Goal: Check status: Check status

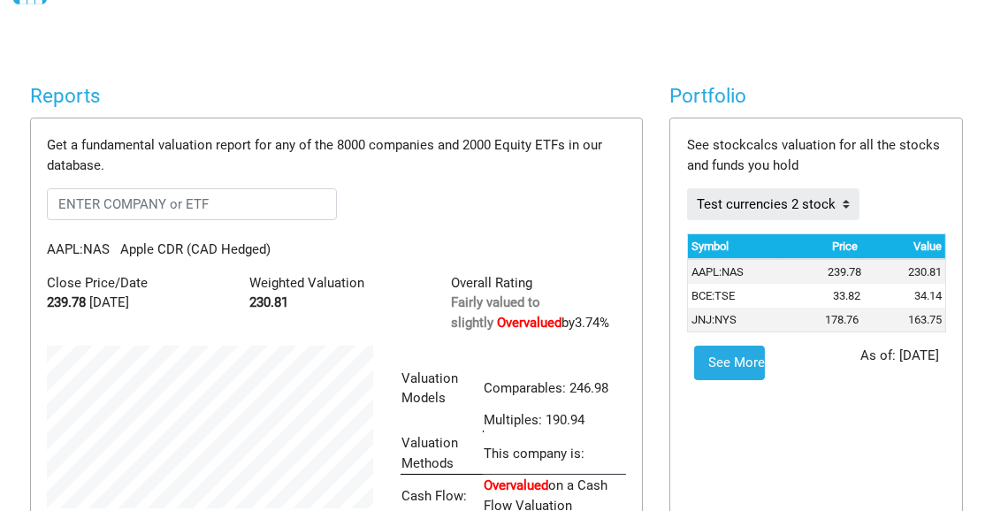
scroll to position [883669, 883611]
click at [270, 49] on body "Dashboard Snapshot Reports Portfolio Screen Stock Screener Sector ETF Industry …" at bounding box center [496, 167] width 993 height 511
click at [410, 240] on p "AAPL:NAS Apple CDR (CAD Hedged)" at bounding box center [336, 250] width 605 height 20
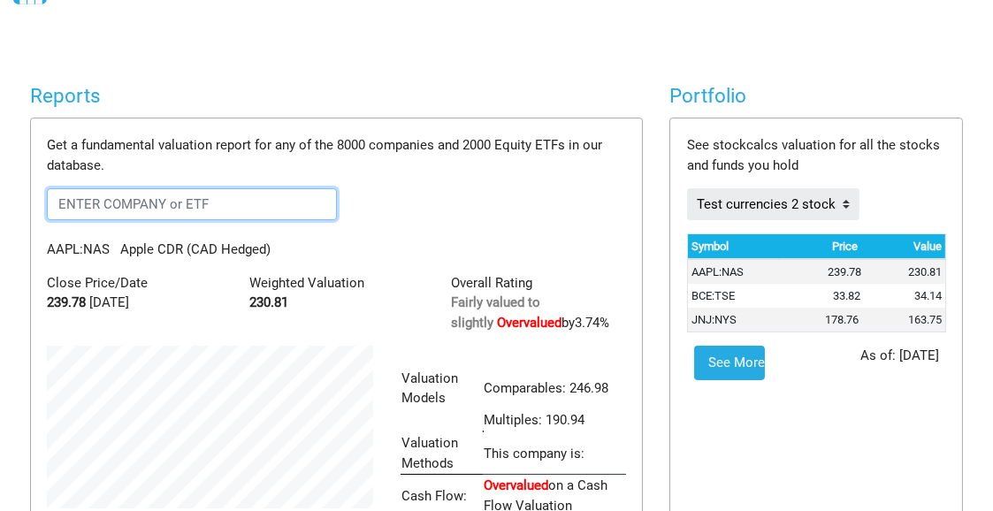
click at [155, 188] on input "text" at bounding box center [191, 204] width 289 height 32
click at [156, 188] on input "text" at bounding box center [191, 204] width 289 height 32
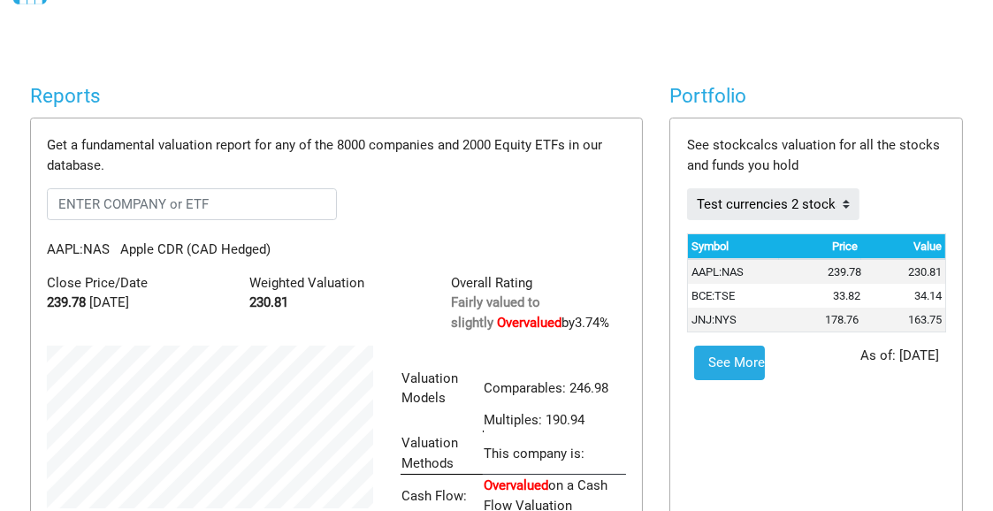
click at [396, 188] on form at bounding box center [336, 204] width 578 height 32
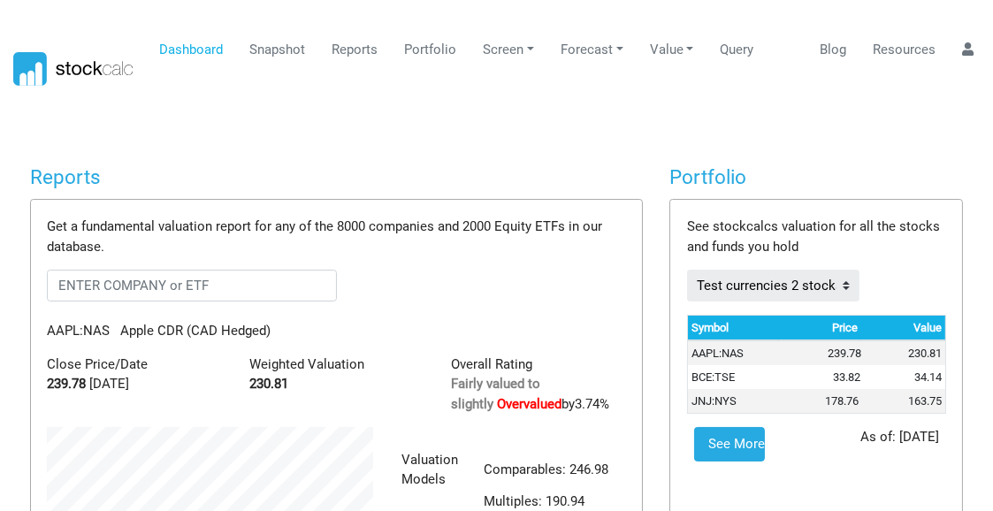
scroll to position [0, 0]
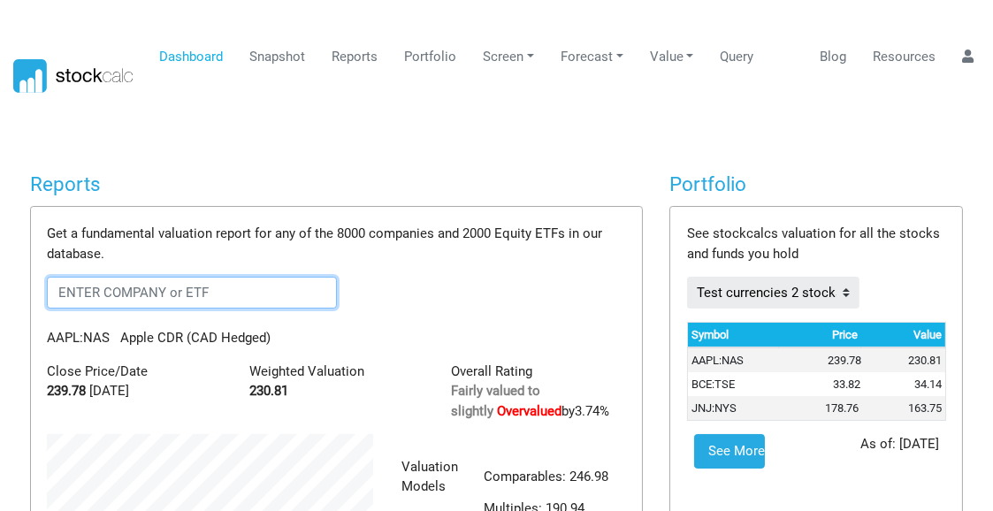
click at [113, 278] on input "text" at bounding box center [191, 293] width 289 height 32
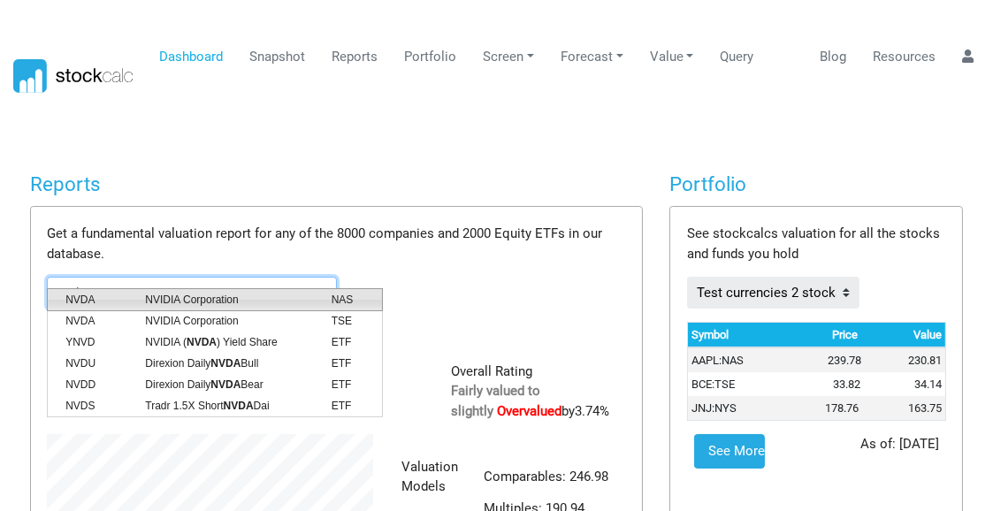
click at [172, 302] on span "NVIDIA Corporation" at bounding box center [225, 300] width 186 height 16
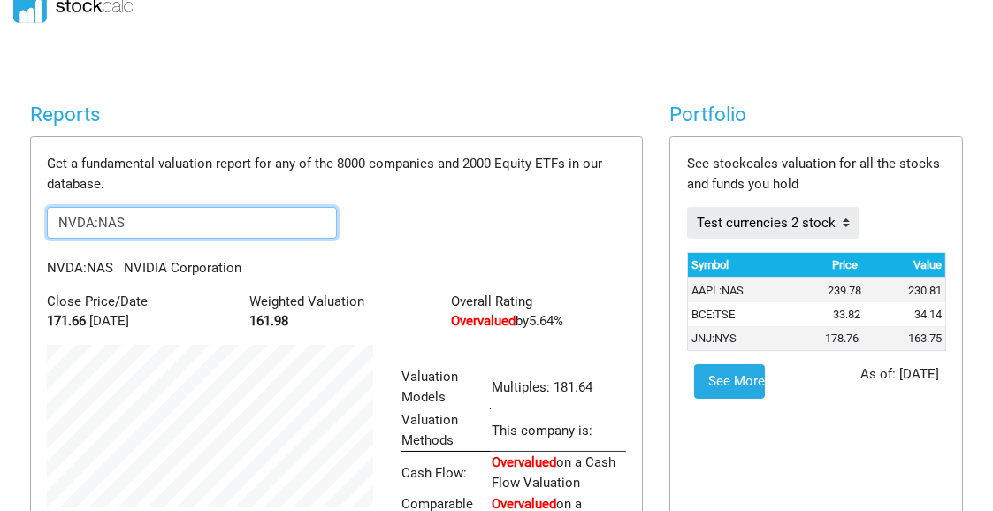
scroll to position [88, 0]
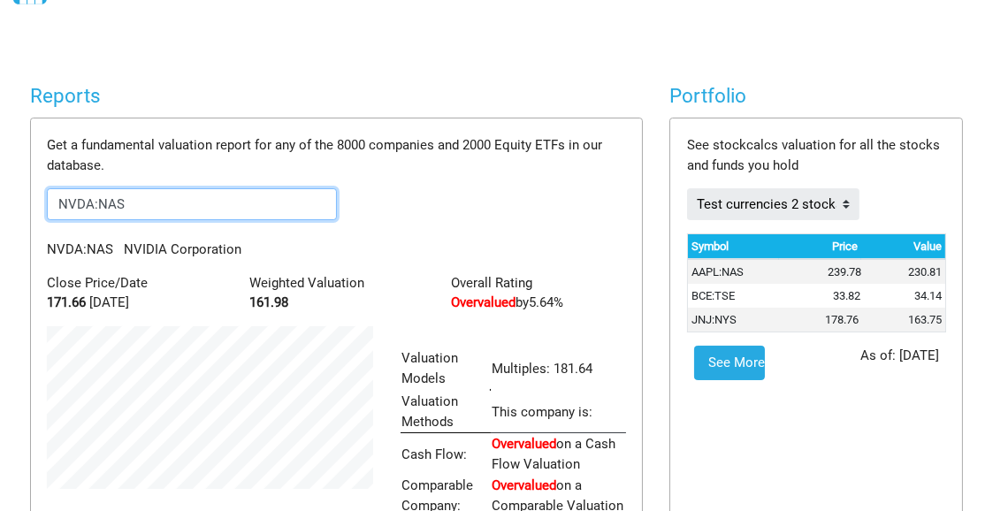
drag, startPoint x: 176, startPoint y: 188, endPoint x: 0, endPoint y: 187, distance: 175.9
click at [0, 187] on body "Dashboard Snapshot Reports Portfolio Screen Stock Screener Sector ETF Industry …" at bounding box center [496, 167] width 993 height 511
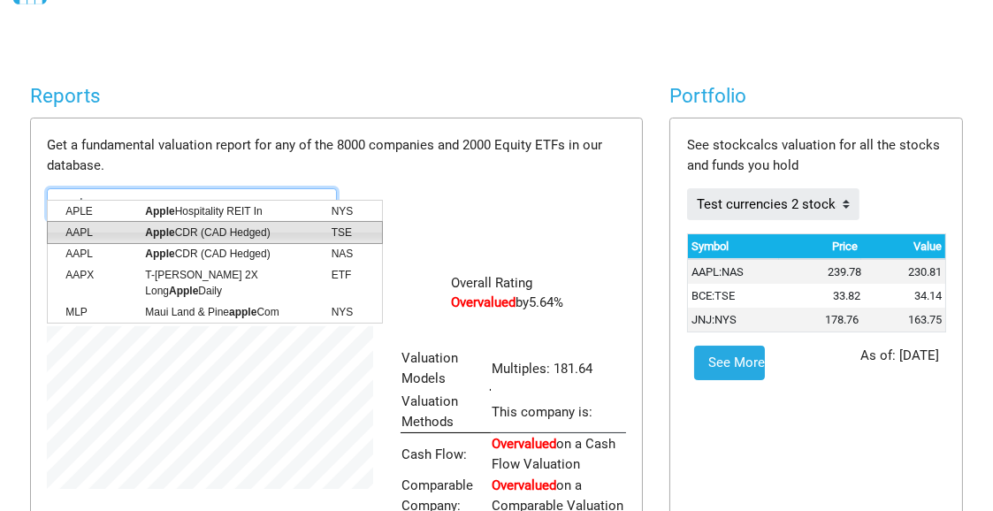
click at [167, 231] on strong "Apple" at bounding box center [159, 232] width 29 height 12
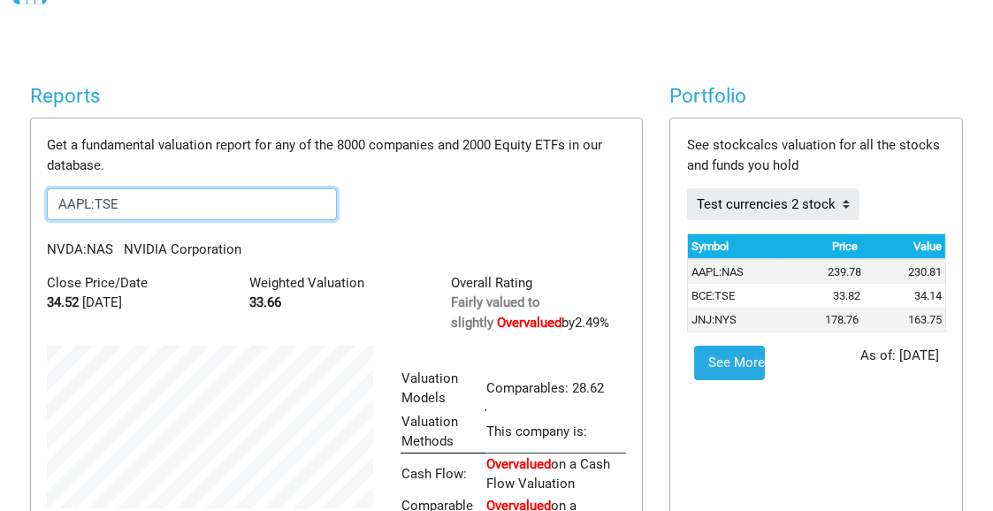
scroll to position [274, 353]
drag, startPoint x: 150, startPoint y: 187, endPoint x: 0, endPoint y: 185, distance: 150.3
click at [0, 185] on body "Dashboard Snapshot Reports Portfolio Screen Stock Screener Sector ETF Industry …" at bounding box center [496, 167] width 993 height 511
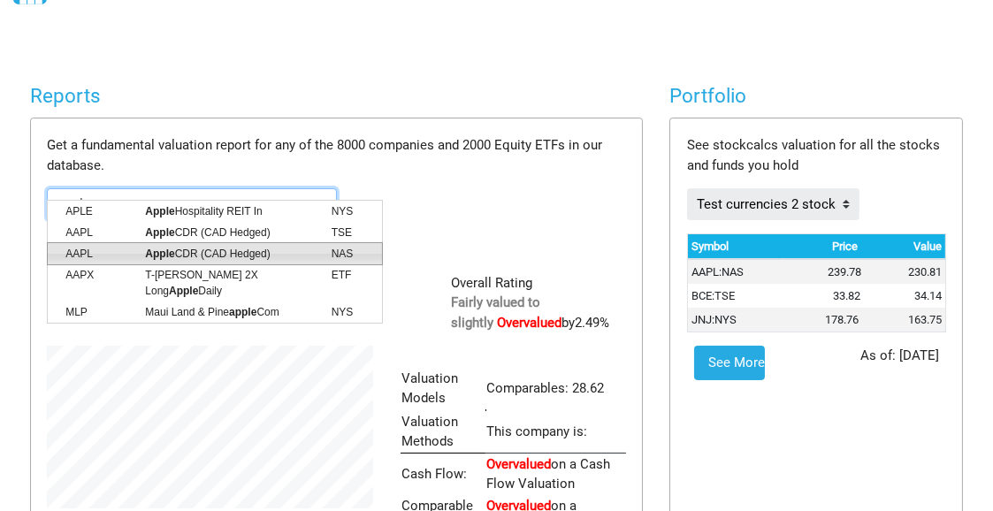
click at [167, 251] on strong "Apple" at bounding box center [159, 254] width 29 height 12
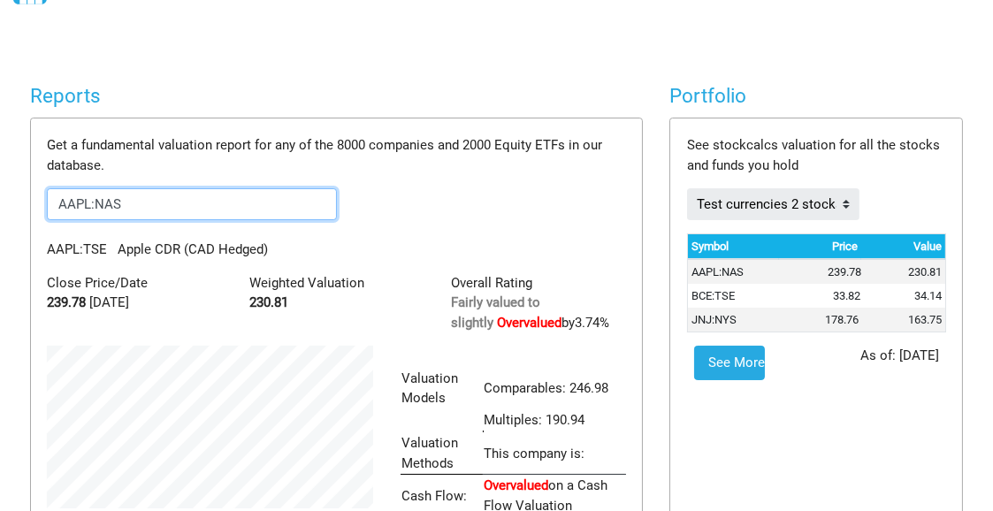
scroll to position [296, 353]
type input "AAPL:NAS"
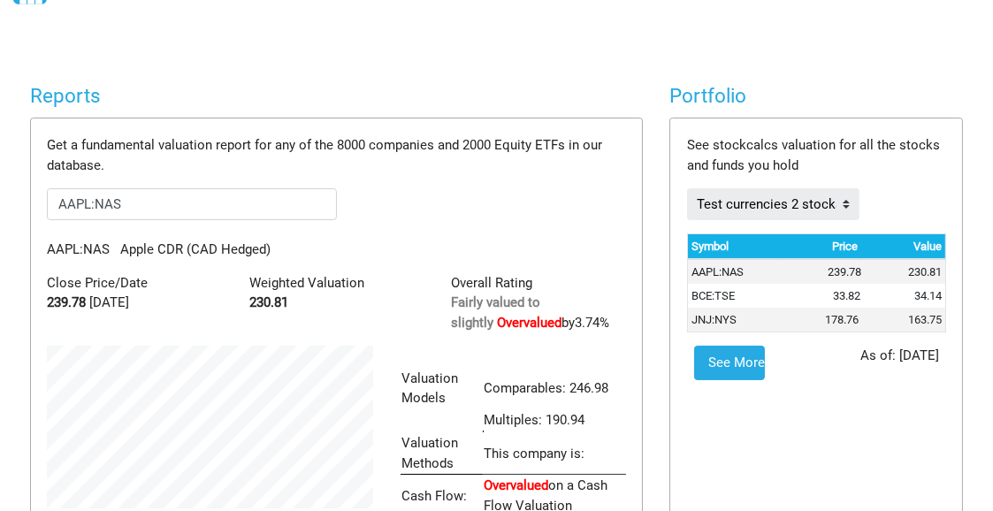
click at [394, 188] on form "AAPL:NAS" at bounding box center [336, 204] width 578 height 32
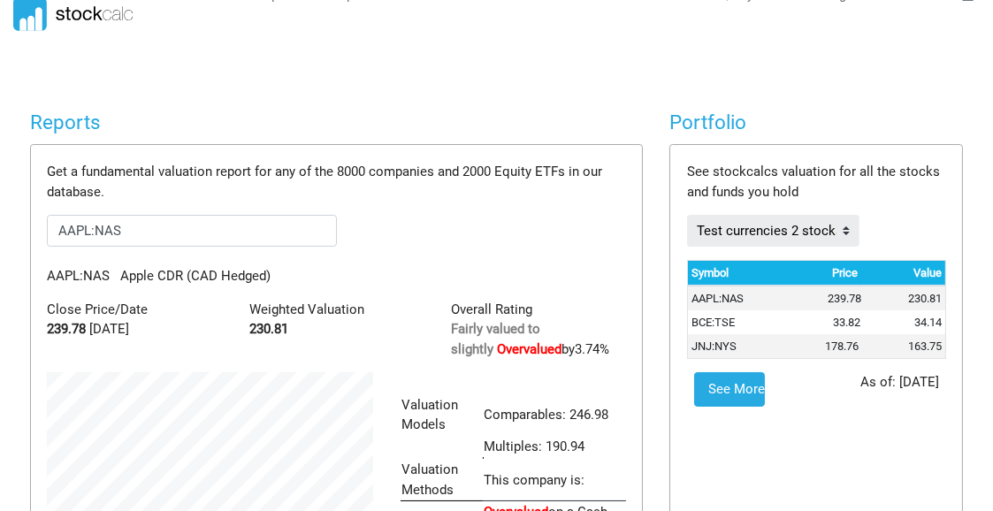
scroll to position [0, 0]
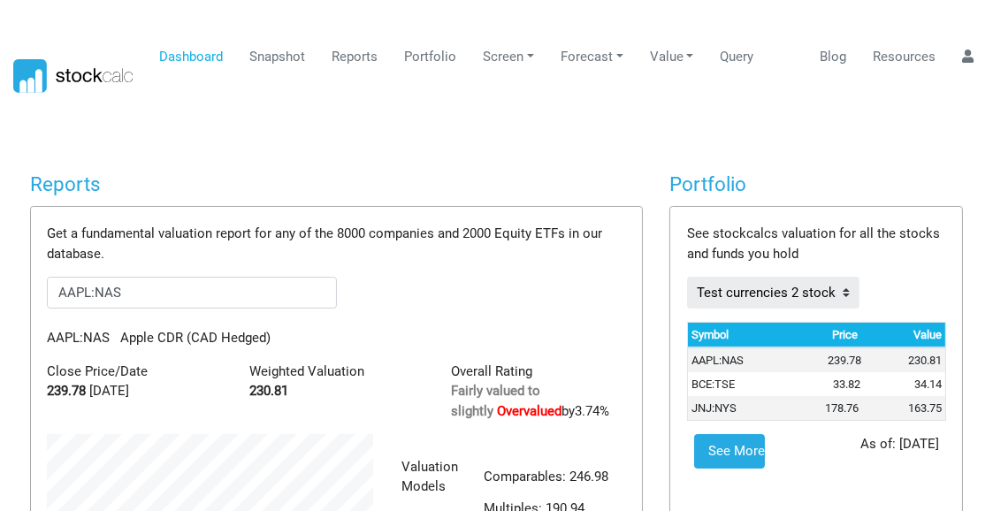
click at [393, 225] on p "Get a fundamental valuation report for any of the 8000 companies and 2000 Equit…" at bounding box center [336, 244] width 578 height 40
click at [423, 53] on link "Portfolio" at bounding box center [430, 57] width 65 height 34
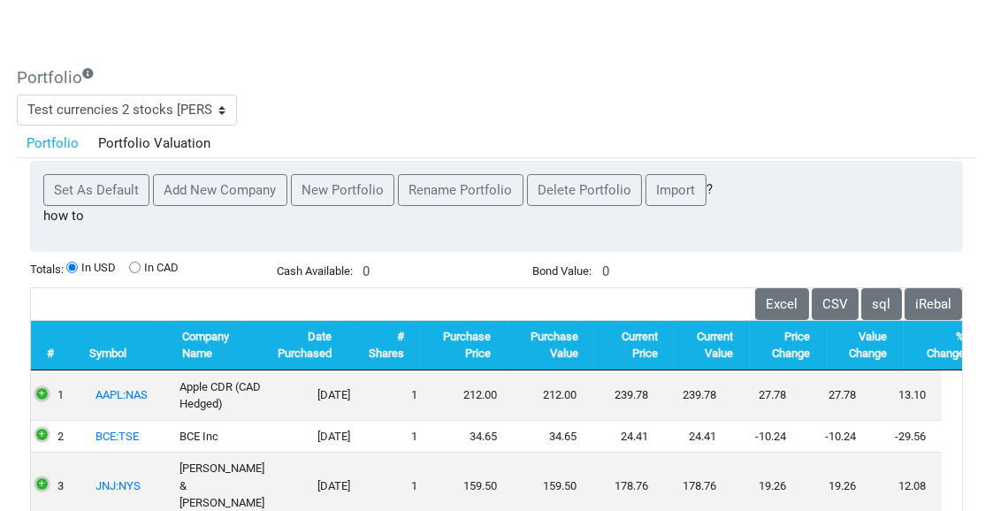
scroll to position [88, 0]
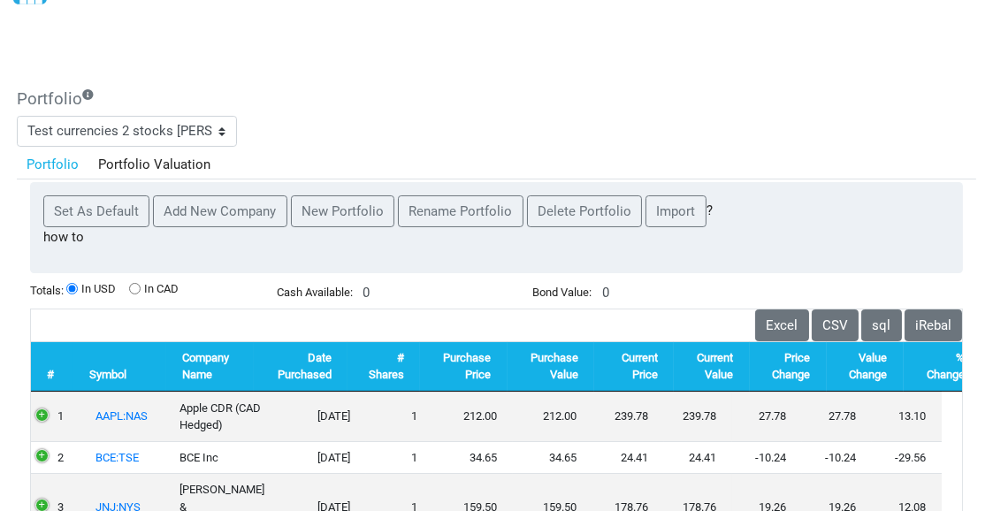
click at [37, 149] on link "Portfolio" at bounding box center [53, 164] width 72 height 30
click at [134, 149] on link "Portfolio Valuation" at bounding box center [154, 164] width 133 height 30
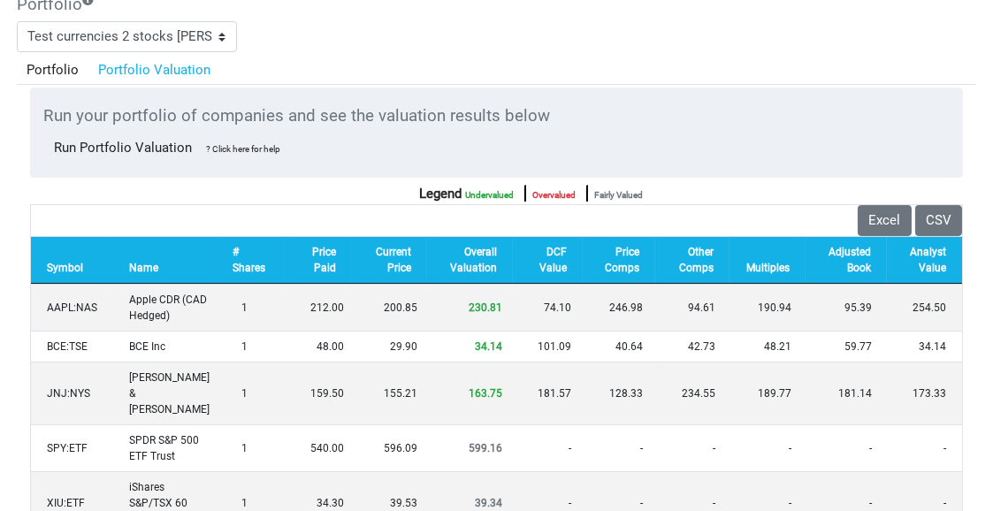
scroll to position [265, 0]
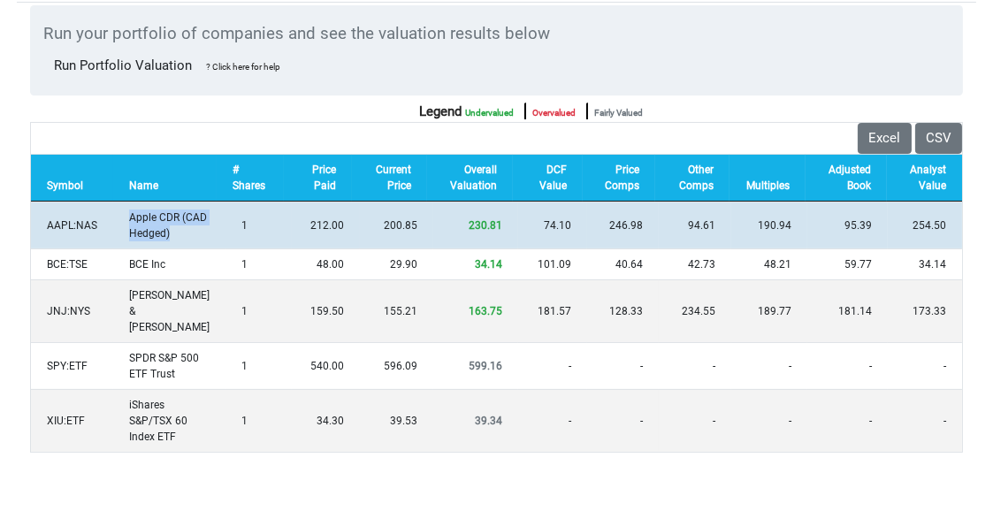
drag, startPoint x: 199, startPoint y: 215, endPoint x: 126, endPoint y: 198, distance: 74.4
click at [126, 202] on td "Apple CDR (CAD Hedged)" at bounding box center [169, 225] width 112 height 47
click at [204, 202] on td "Apple CDR (CAD Hedged)" at bounding box center [169, 225] width 112 height 47
click at [206, 202] on td "Apple CDR (CAD Hedged)" at bounding box center [169, 225] width 112 height 47
click at [160, 209] on td "Apple CDR (CAD Hedged)" at bounding box center [169, 225] width 112 height 47
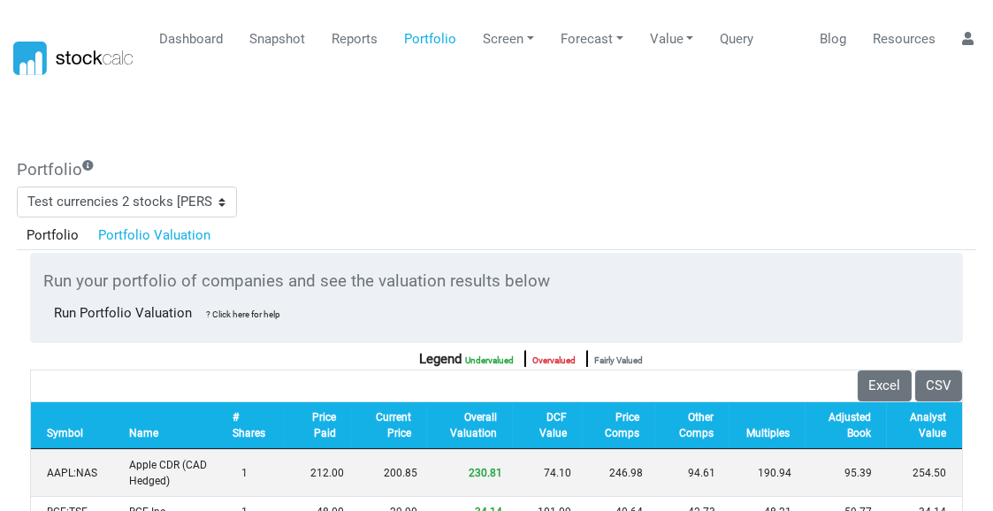
scroll to position [0, 0]
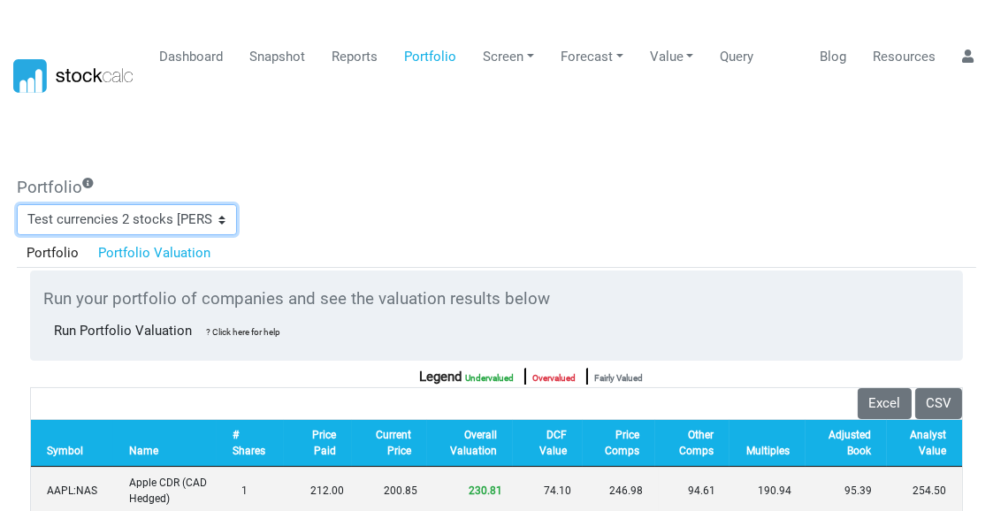
click at [222, 204] on select "987654321 Ad Agencies Ad Agencies [DATE] Ad Agencies [DATE] Ad agencies [DATE] …" at bounding box center [127, 220] width 220 height 32
select select "20"
click at [17, 204] on select "987654321 Ad Agencies Ad Agencies [DATE] Ad Agencies [DATE] Ad agencies [DATE] …" at bounding box center [127, 220] width 220 height 32
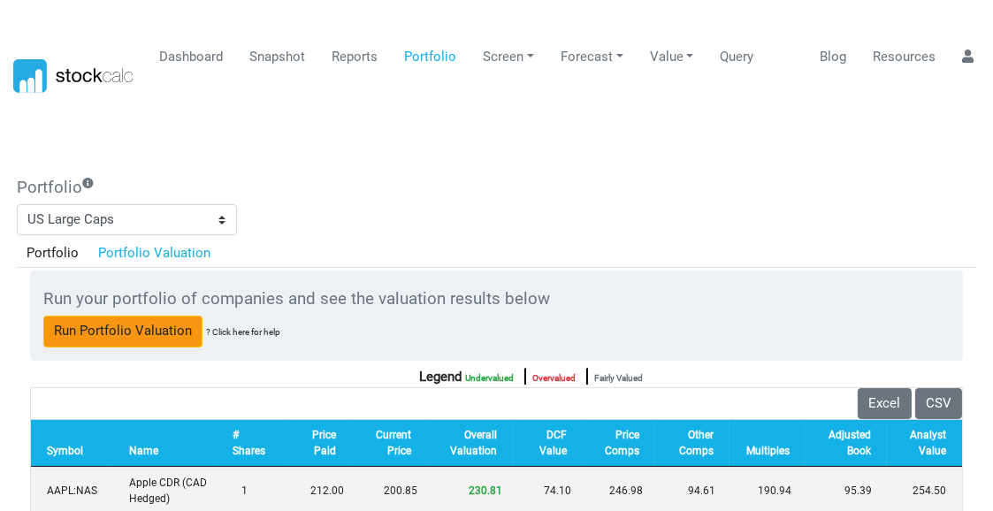
click at [459, 166] on div "Reports Get a fundamental valuation report for any of the 8000 companies and 20…" at bounding box center [496, 445] width 973 height 559
